Goal: Navigation & Orientation: Find specific page/section

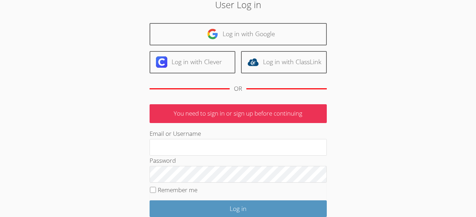
scroll to position [34, 0]
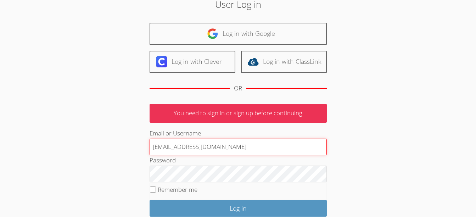
click at [188, 146] on input "[EMAIL_ADDRESS][DOMAIN_NAME]" at bounding box center [238, 147] width 177 height 17
click at [223, 148] on input "[DOMAIN_NAME]" at bounding box center [238, 147] width 177 height 17
type input "[EMAIL_ADDRESS][DOMAIN_NAME]"
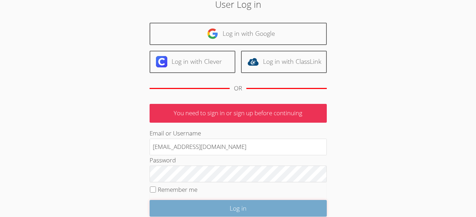
click at [221, 203] on input "Log in" at bounding box center [238, 208] width 177 height 17
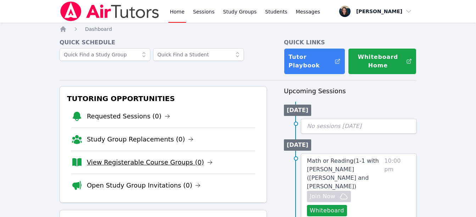
click at [140, 165] on link "View Registerable Course Groups (0)" at bounding box center [150, 162] width 126 height 10
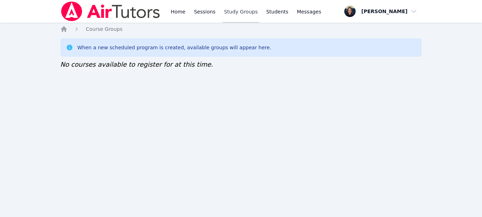
click at [237, 10] on link "Study Groups" at bounding box center [240, 11] width 37 height 23
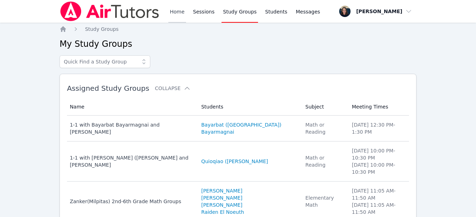
click at [174, 20] on link "Home" at bounding box center [176, 11] width 17 height 23
